Goal: Use online tool/utility: Use online tool/utility

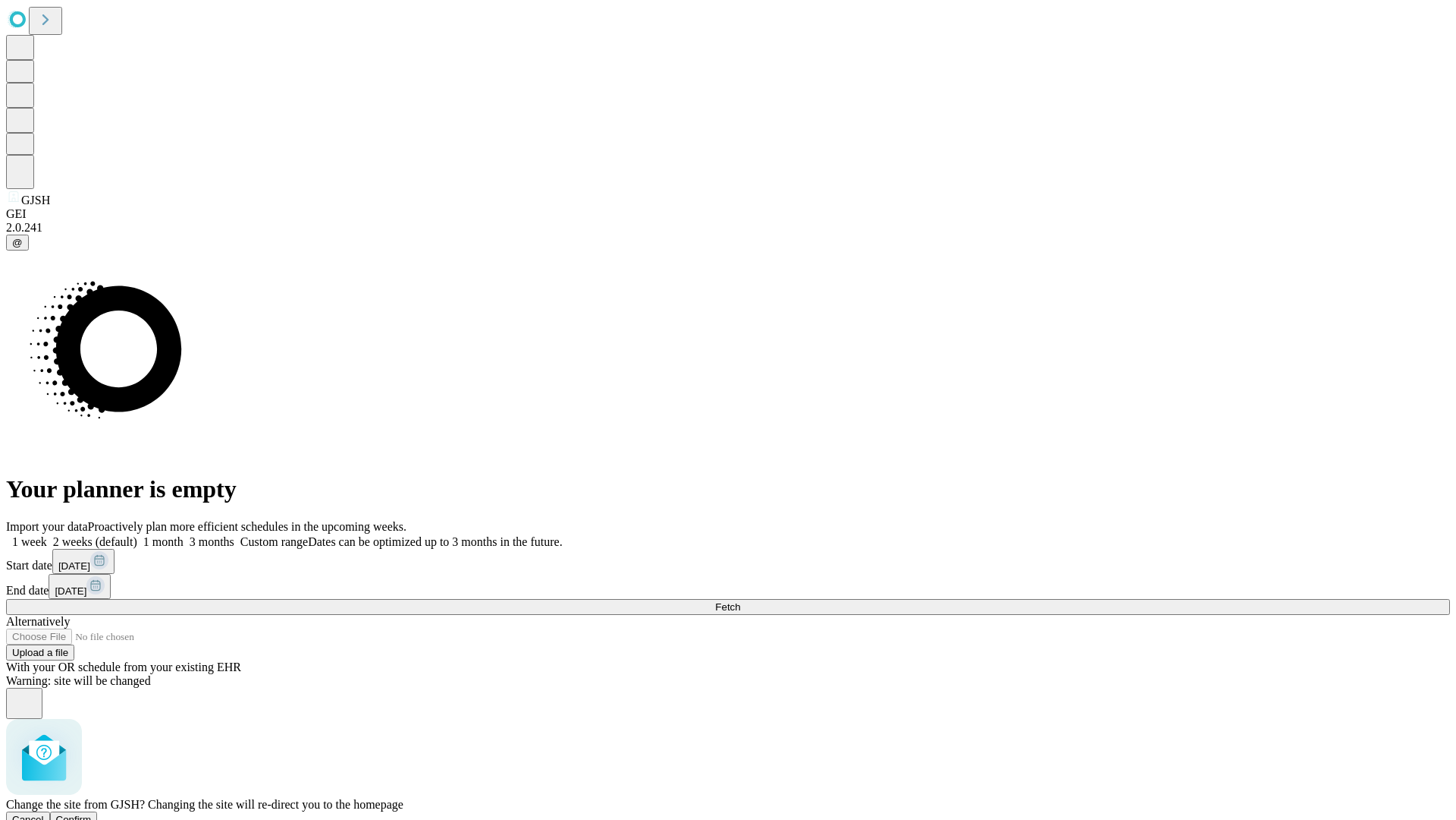
click at [92, 813] on span "Confirm" at bounding box center [74, 819] width 36 height 12
click at [47, 535] on label "1 week" at bounding box center [26, 541] width 41 height 13
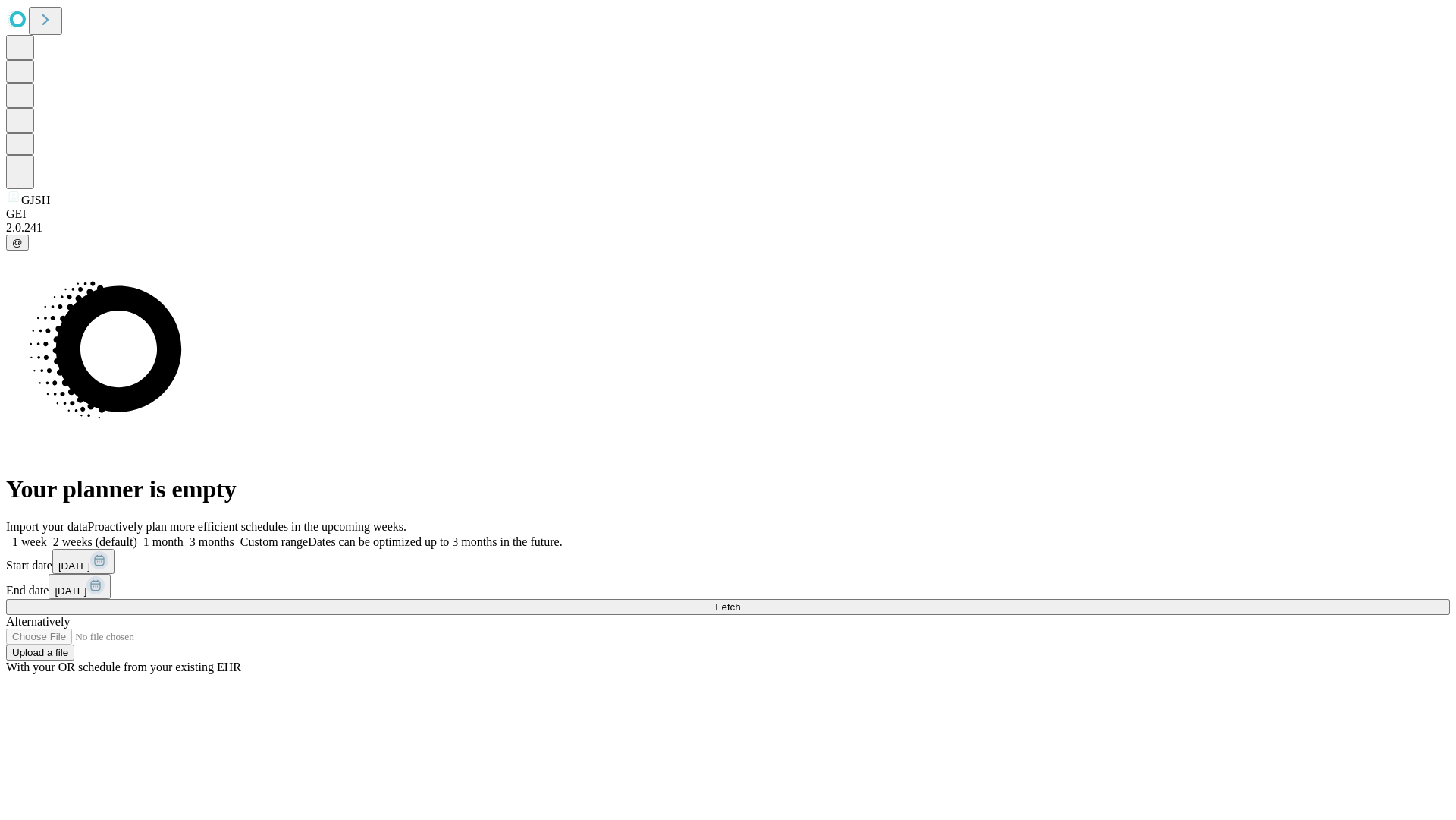
click at [740, 601] on span "Fetch" at bounding box center [728, 607] width 25 height 12
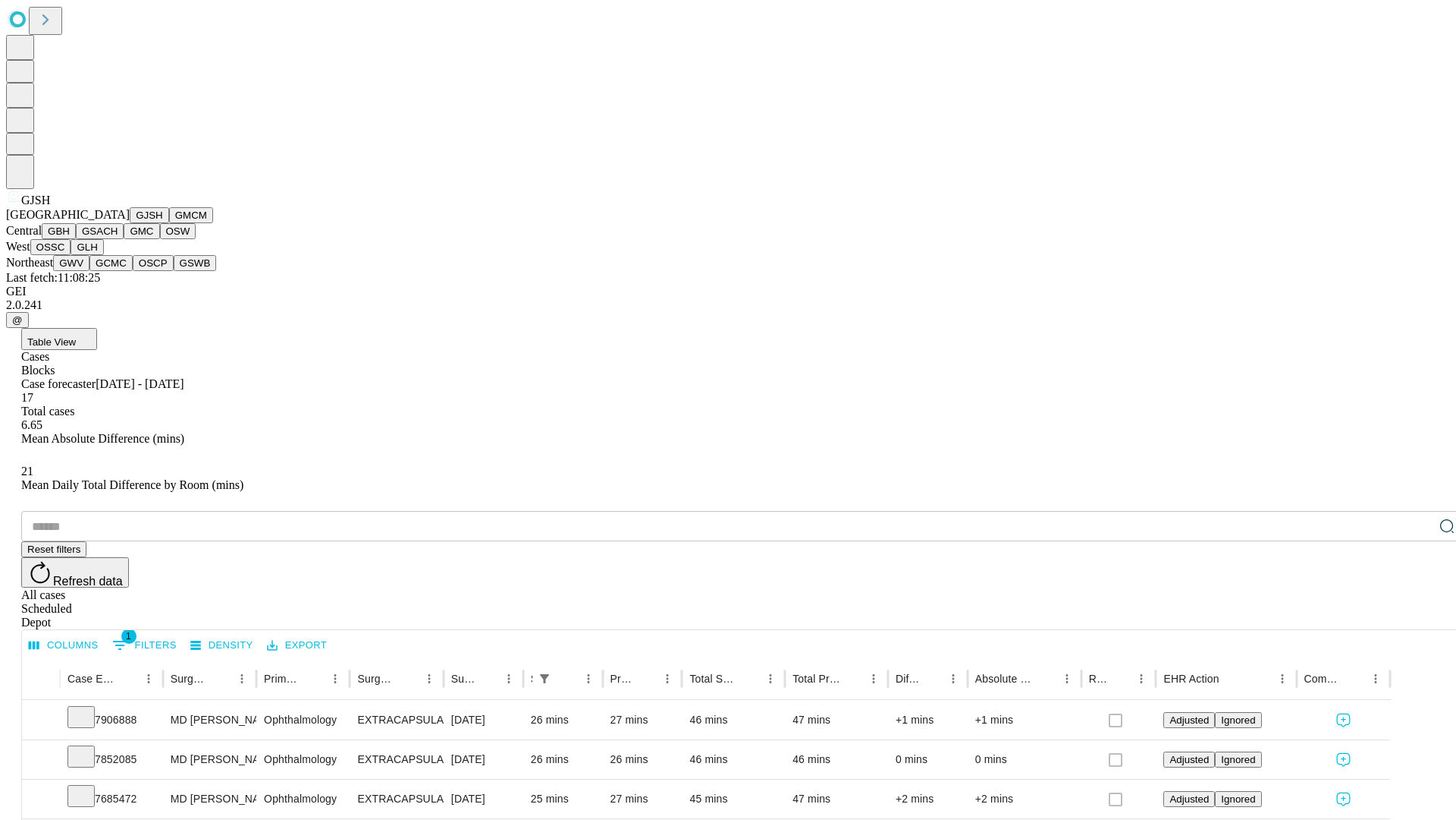
click at [169, 223] on button "GMCM" at bounding box center [191, 215] width 44 height 16
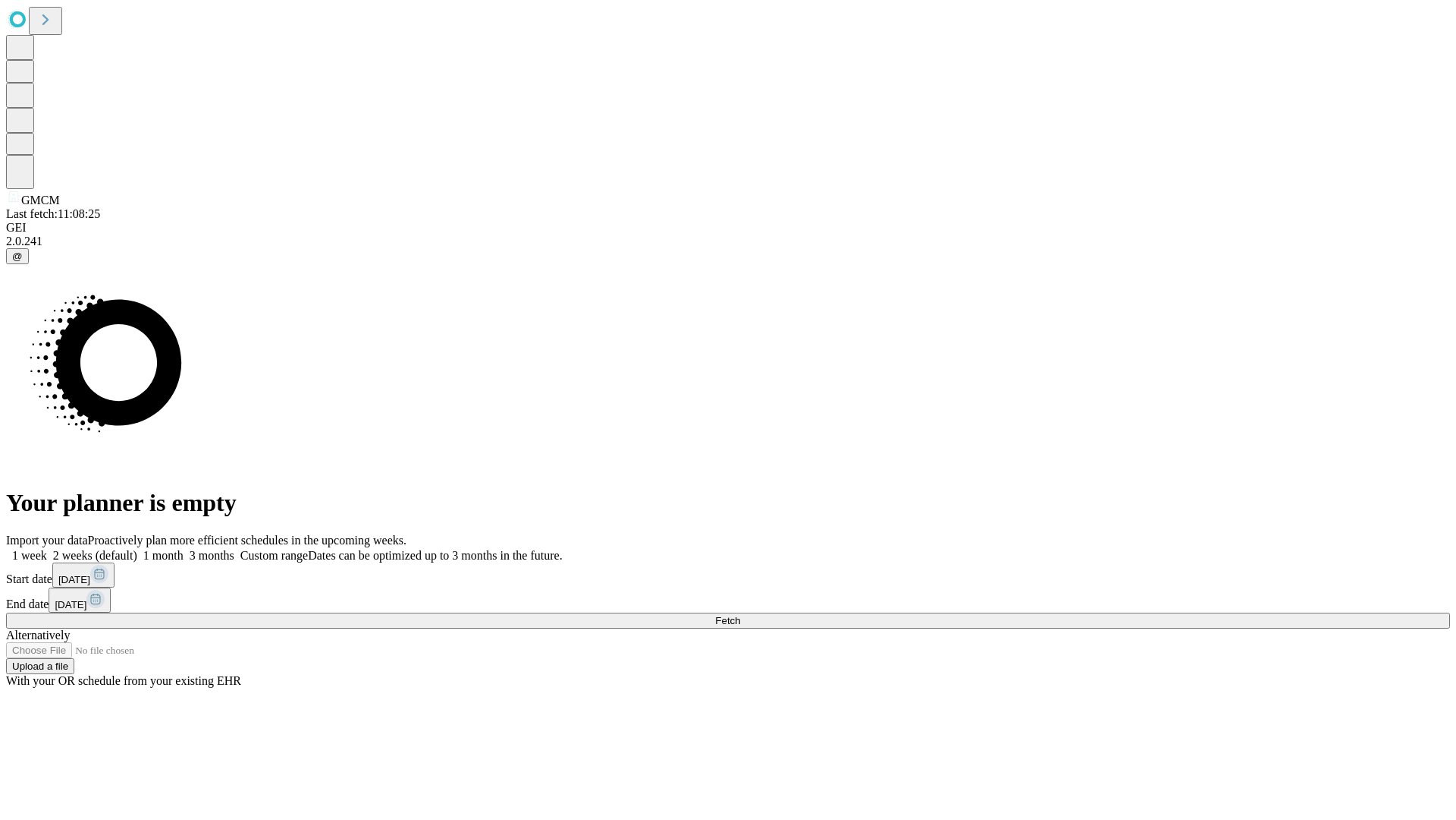
click at [47, 549] on label "1 week" at bounding box center [26, 556] width 41 height 13
click at [740, 614] on span "Fetch" at bounding box center [728, 620] width 25 height 12
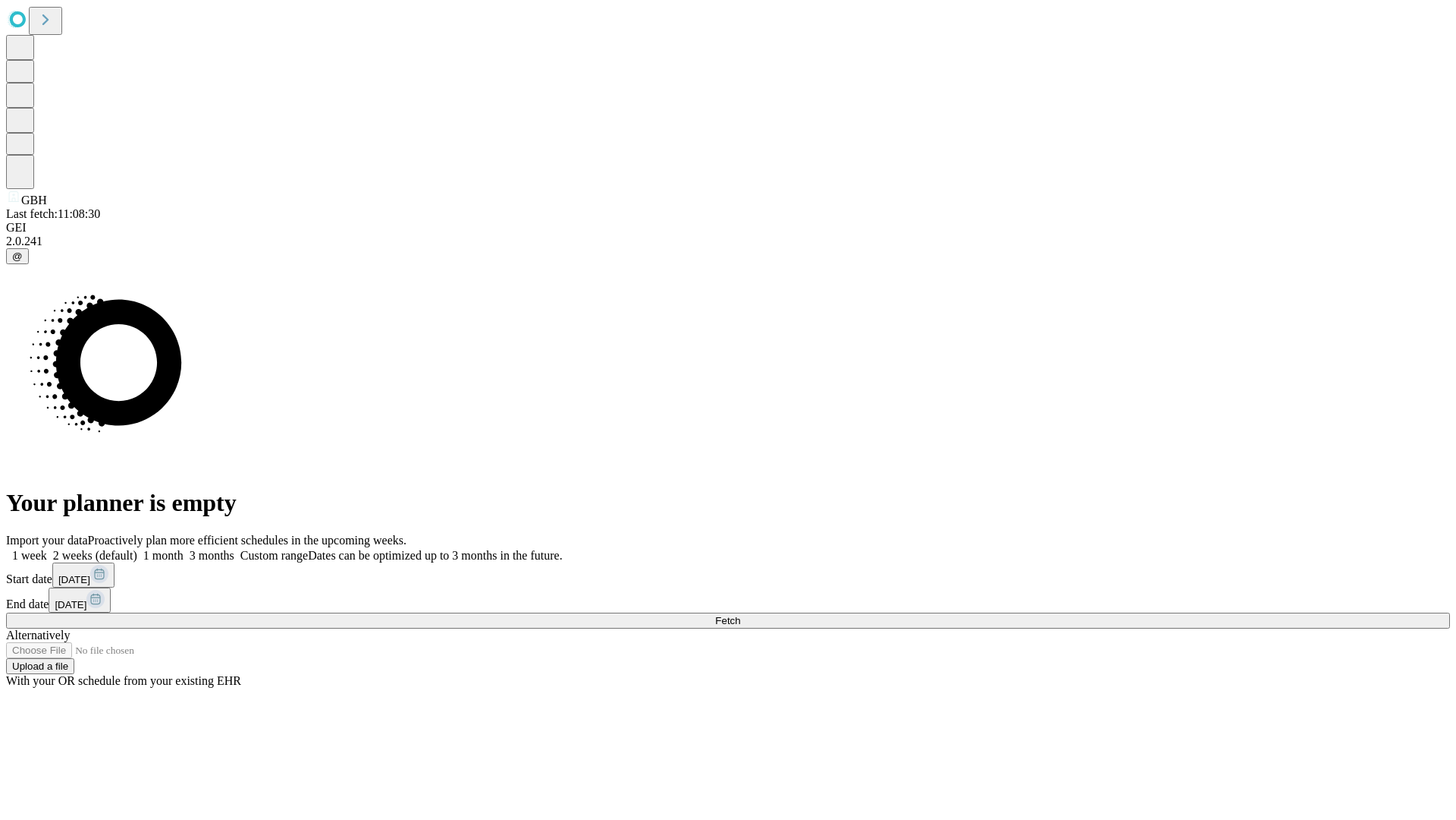
click at [47, 549] on label "1 week" at bounding box center [26, 556] width 41 height 13
click at [740, 614] on span "Fetch" at bounding box center [728, 620] width 25 height 12
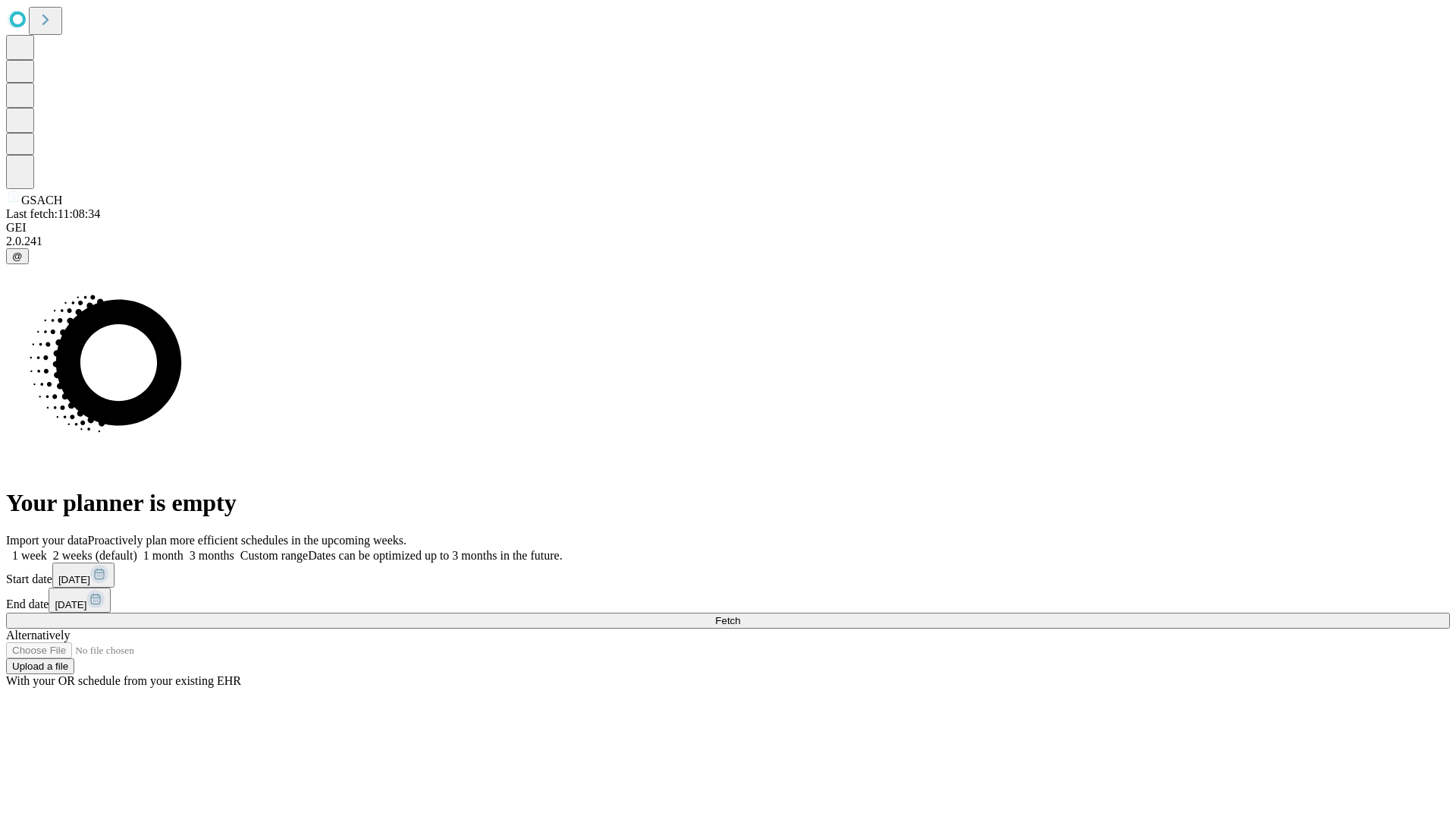
click at [47, 549] on label "1 week" at bounding box center [26, 556] width 41 height 13
click at [740, 614] on span "Fetch" at bounding box center [728, 620] width 25 height 12
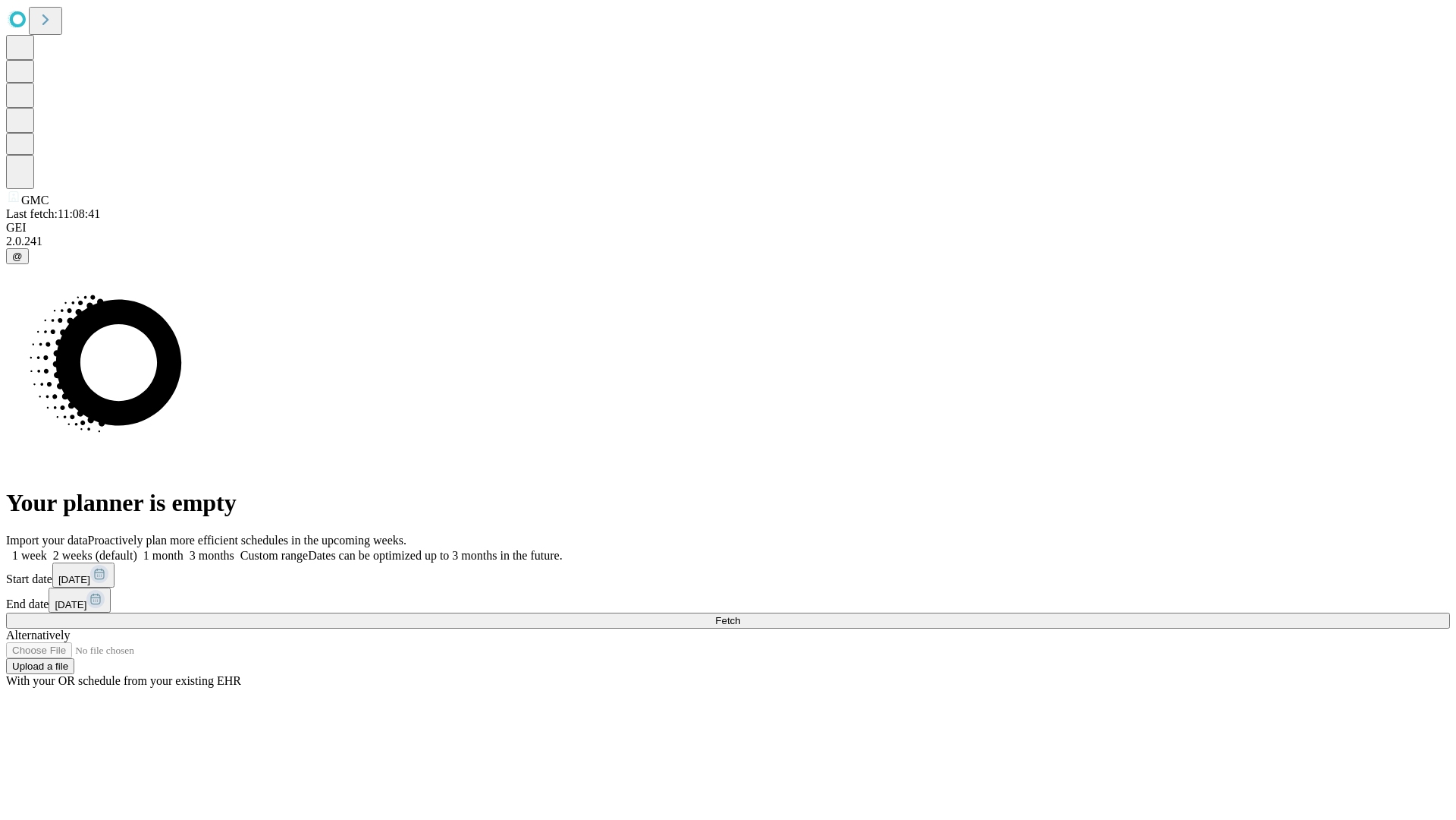
click at [47, 549] on label "1 week" at bounding box center [26, 556] width 41 height 13
click at [740, 614] on span "Fetch" at bounding box center [728, 620] width 25 height 12
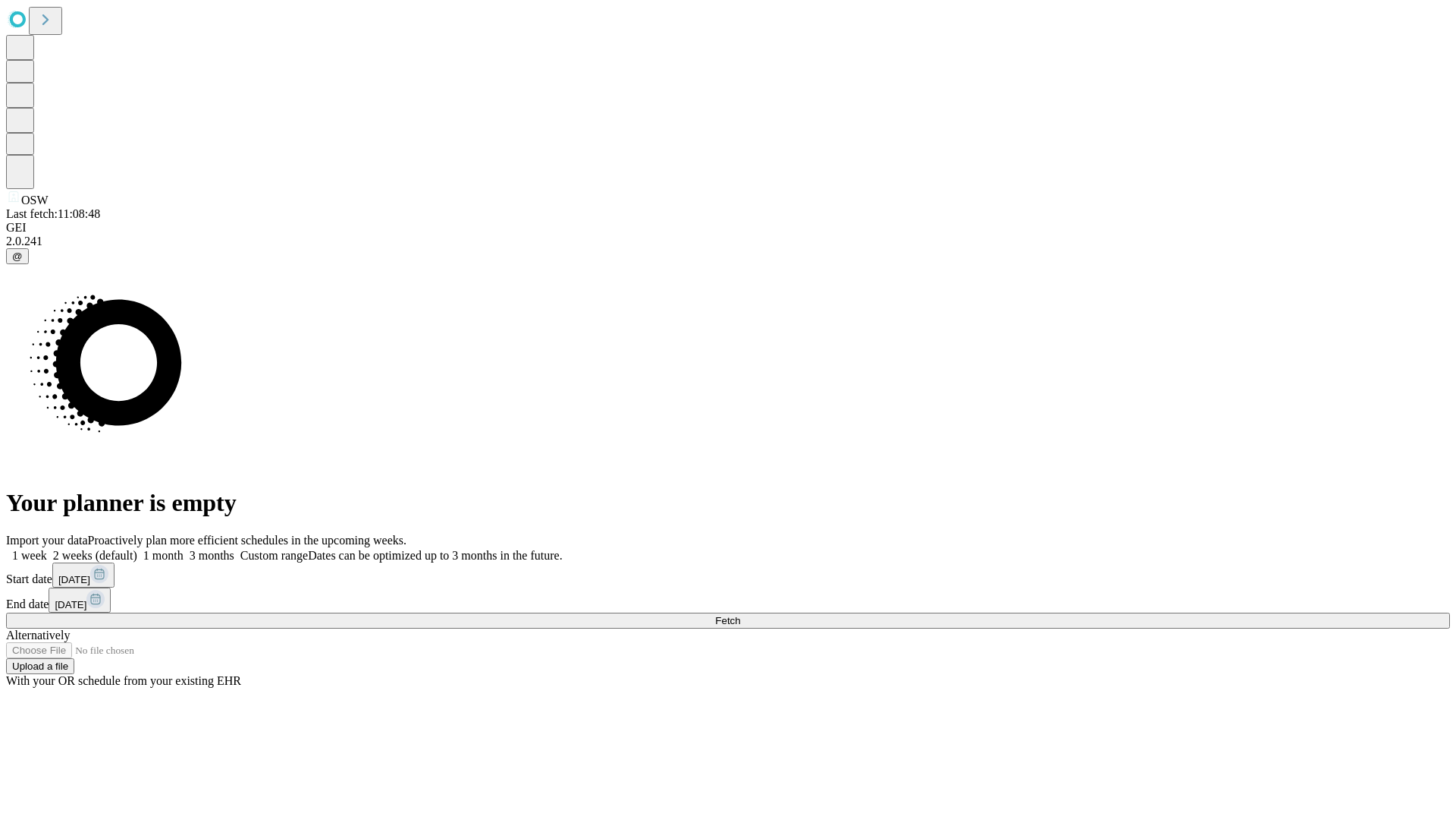
click at [47, 549] on label "1 week" at bounding box center [26, 556] width 41 height 13
click at [740, 614] on span "Fetch" at bounding box center [728, 620] width 25 height 12
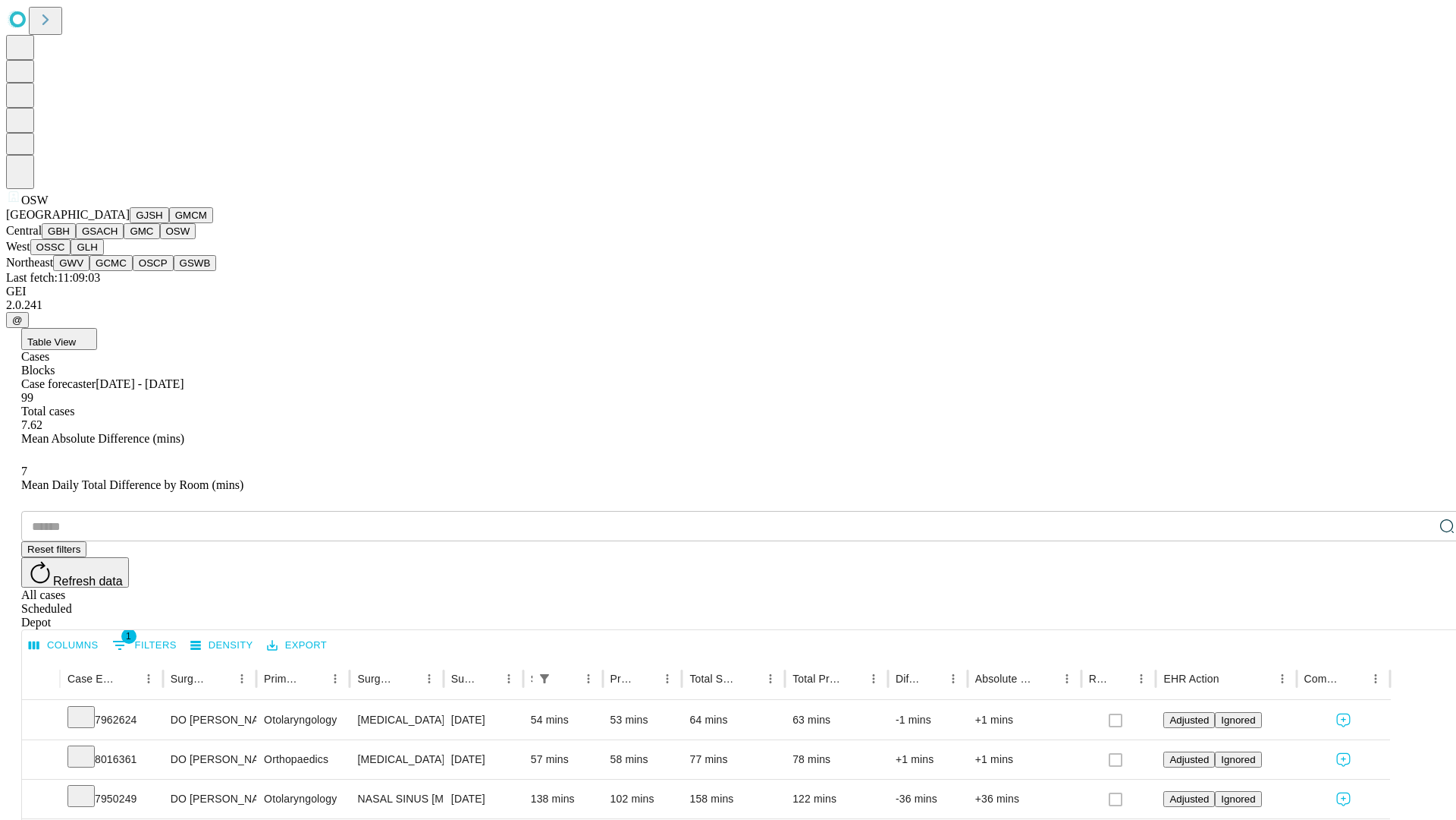
click at [71, 255] on button "OSSC" at bounding box center [51, 246] width 41 height 16
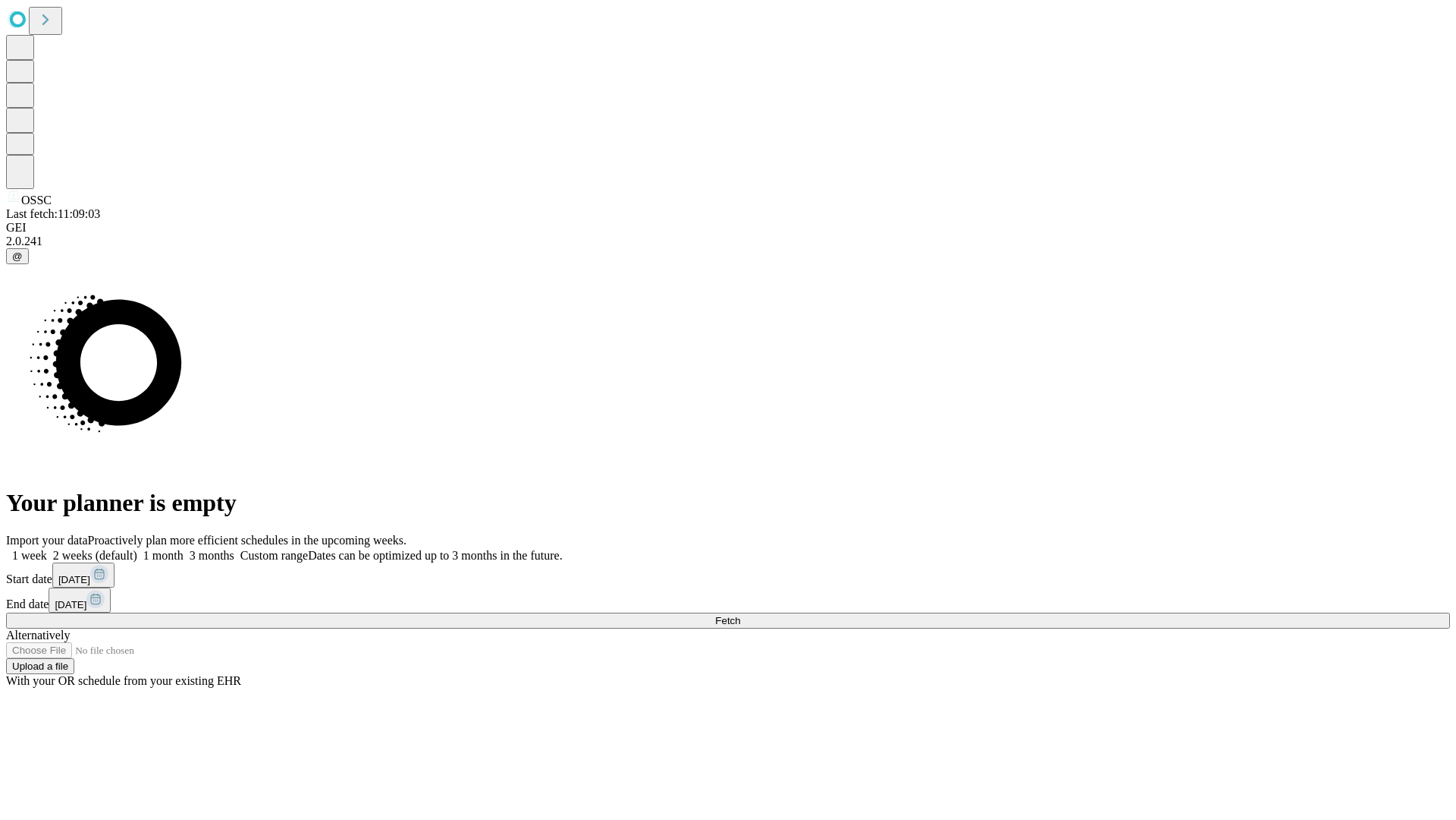
click at [47, 549] on label "1 week" at bounding box center [26, 556] width 41 height 13
click at [740, 614] on span "Fetch" at bounding box center [728, 620] width 25 height 12
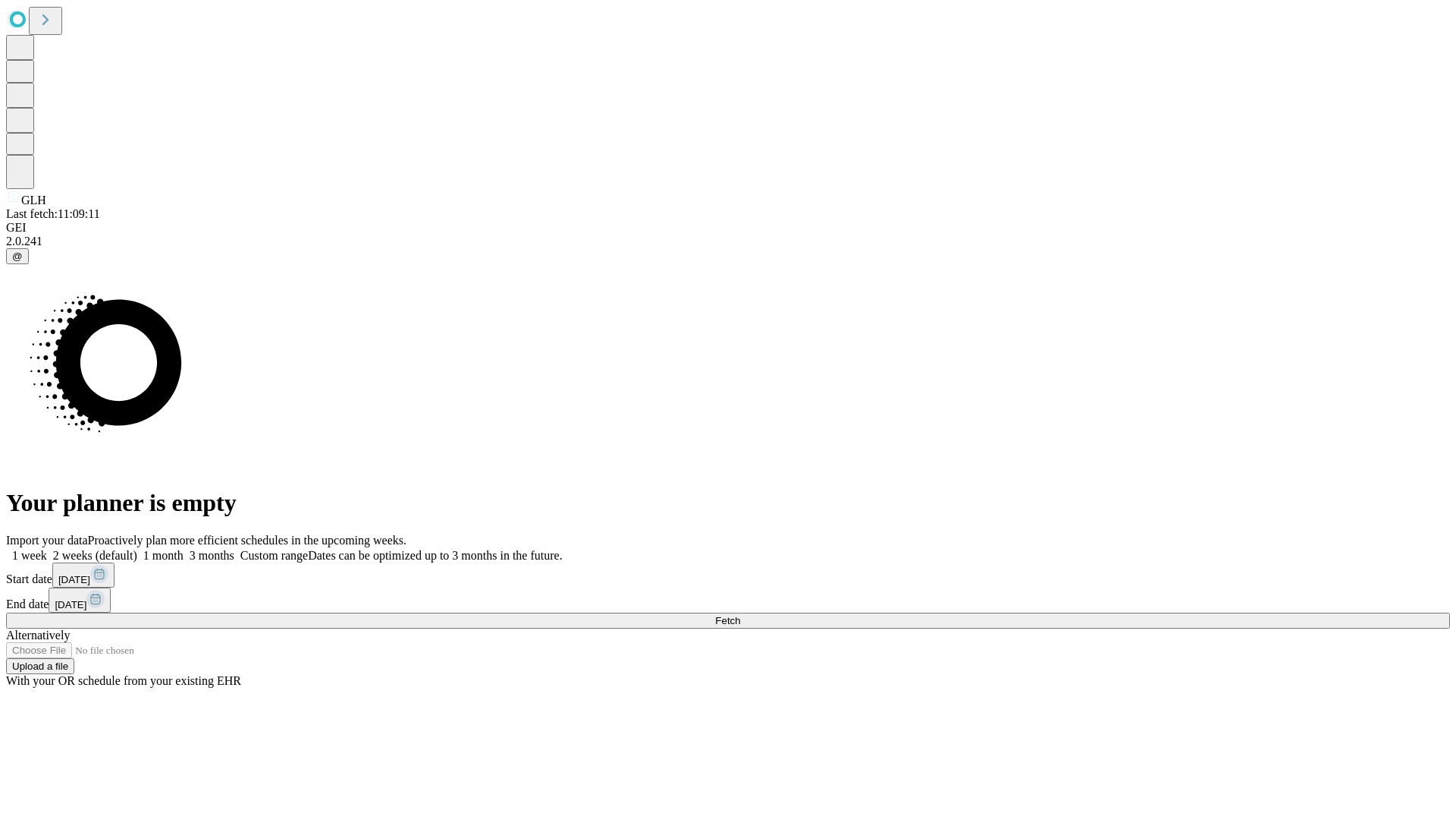
click at [740, 614] on span "Fetch" at bounding box center [728, 620] width 25 height 12
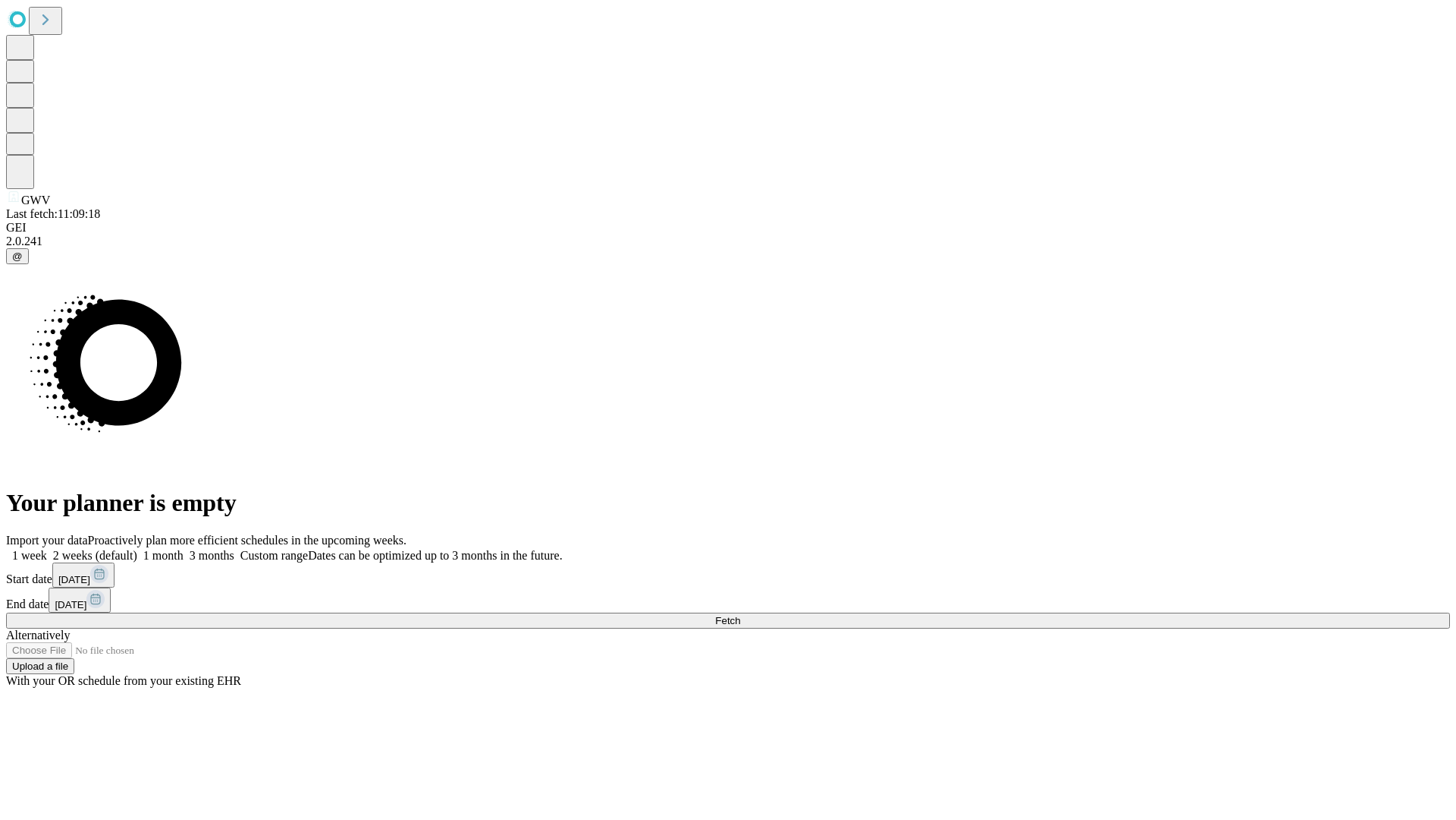
click at [47, 549] on label "1 week" at bounding box center [26, 556] width 41 height 13
click at [740, 614] on span "Fetch" at bounding box center [728, 620] width 25 height 12
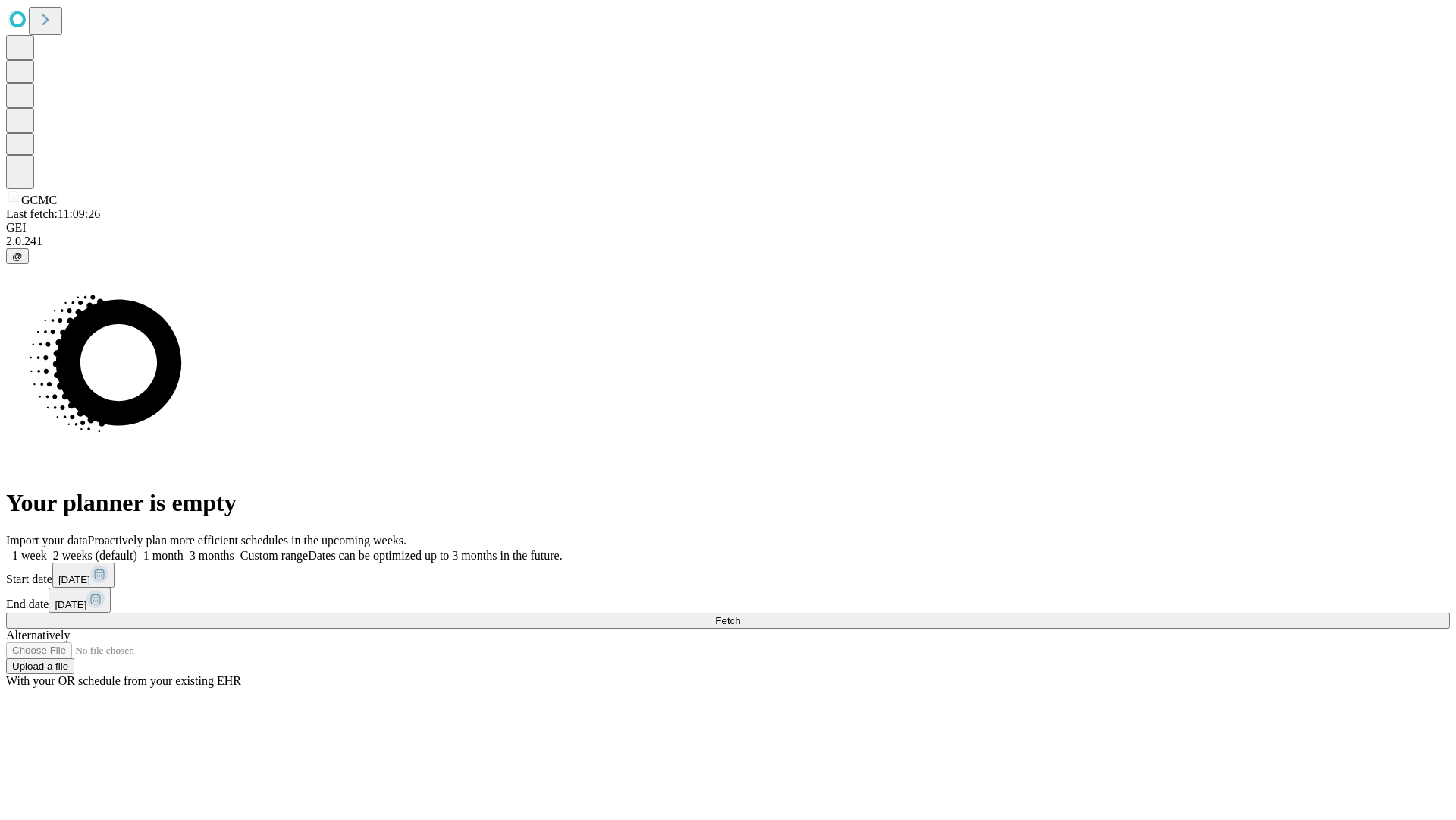
click at [47, 549] on label "1 week" at bounding box center [26, 556] width 41 height 13
click at [740, 614] on span "Fetch" at bounding box center [728, 620] width 25 height 12
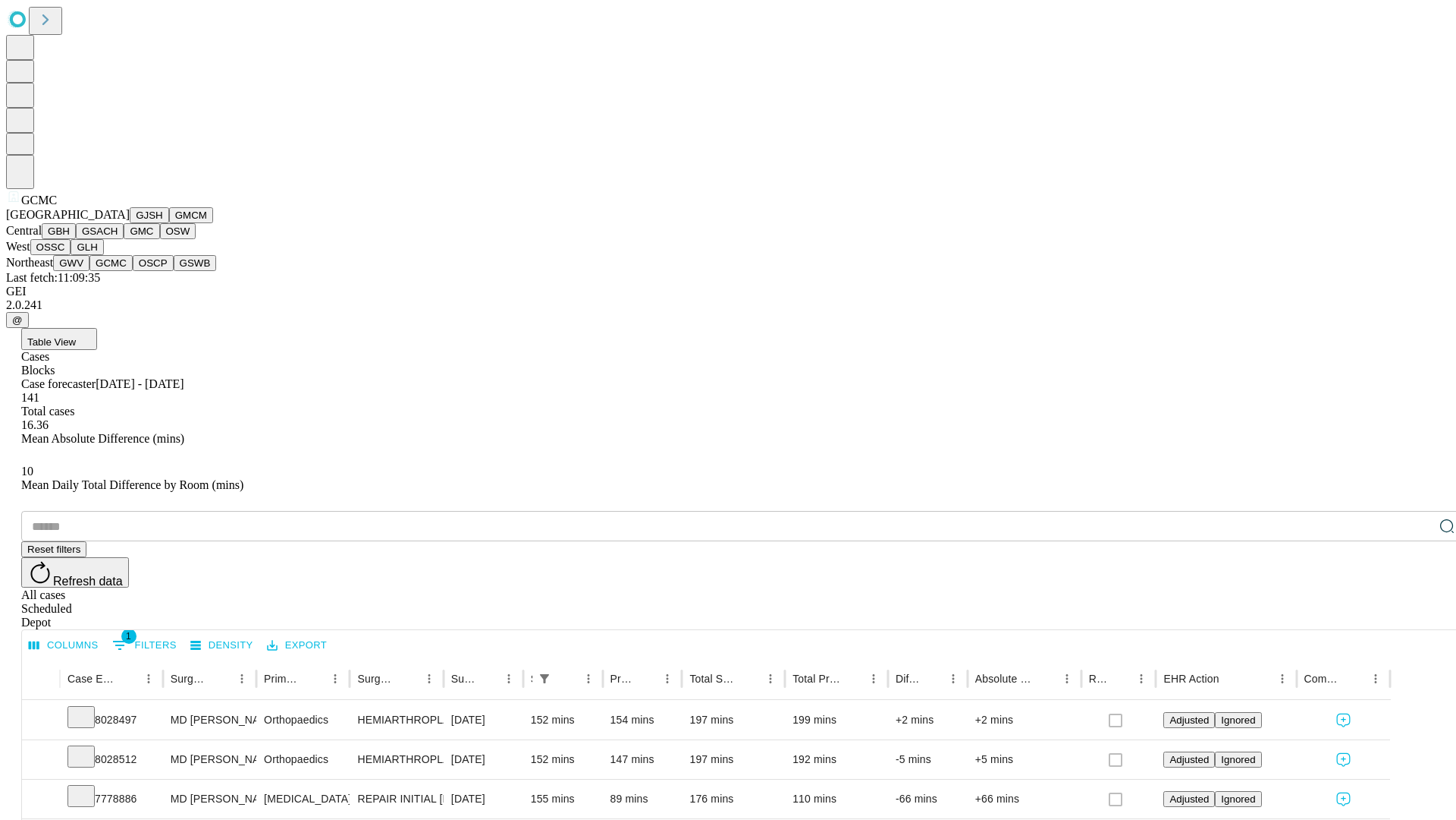
click at [133, 271] on button "OSCP" at bounding box center [152, 263] width 41 height 16
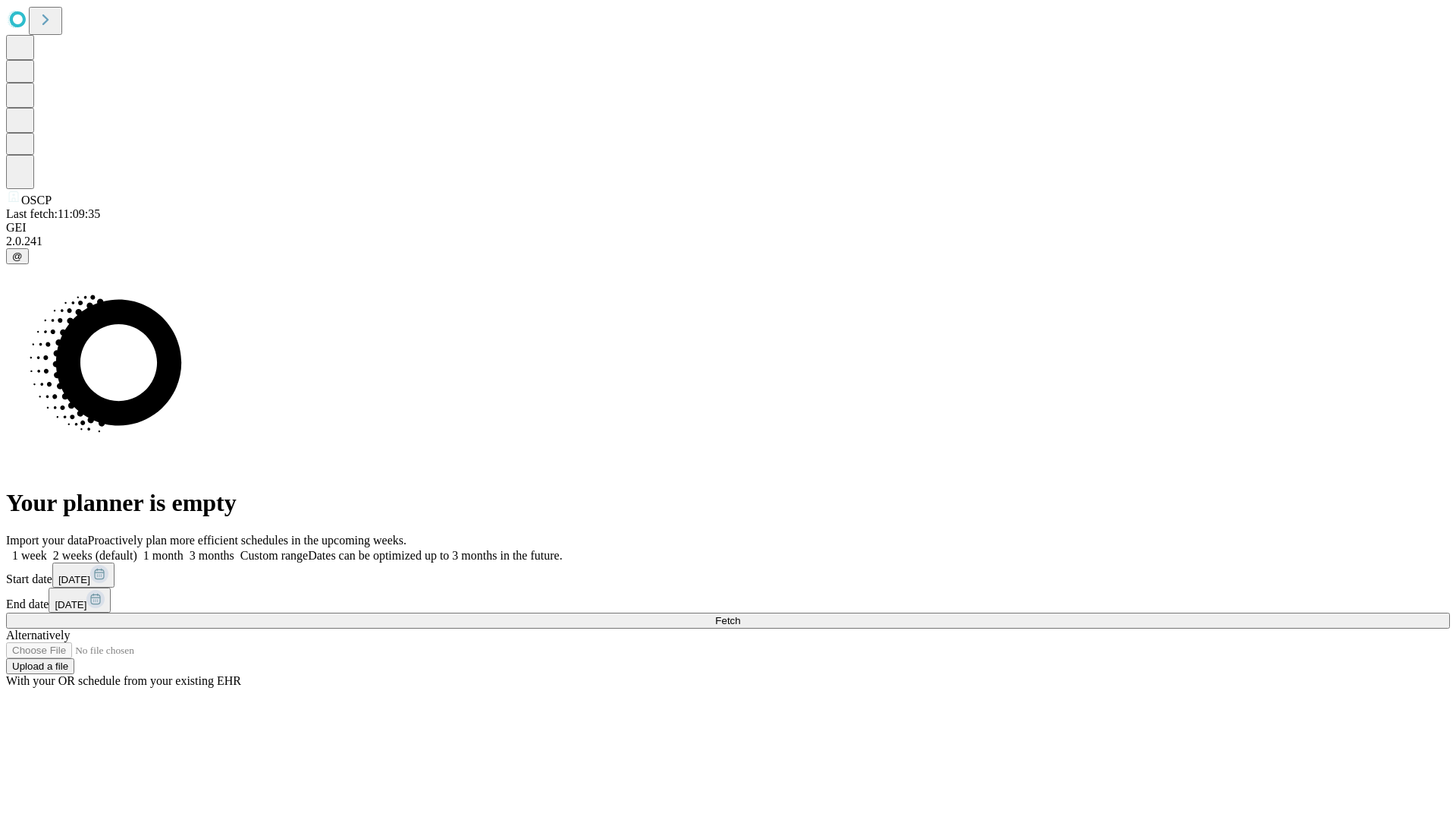
click at [47, 549] on label "1 week" at bounding box center [26, 556] width 41 height 13
click at [740, 614] on span "Fetch" at bounding box center [728, 620] width 25 height 12
